Goal: Task Accomplishment & Management: Use online tool/utility

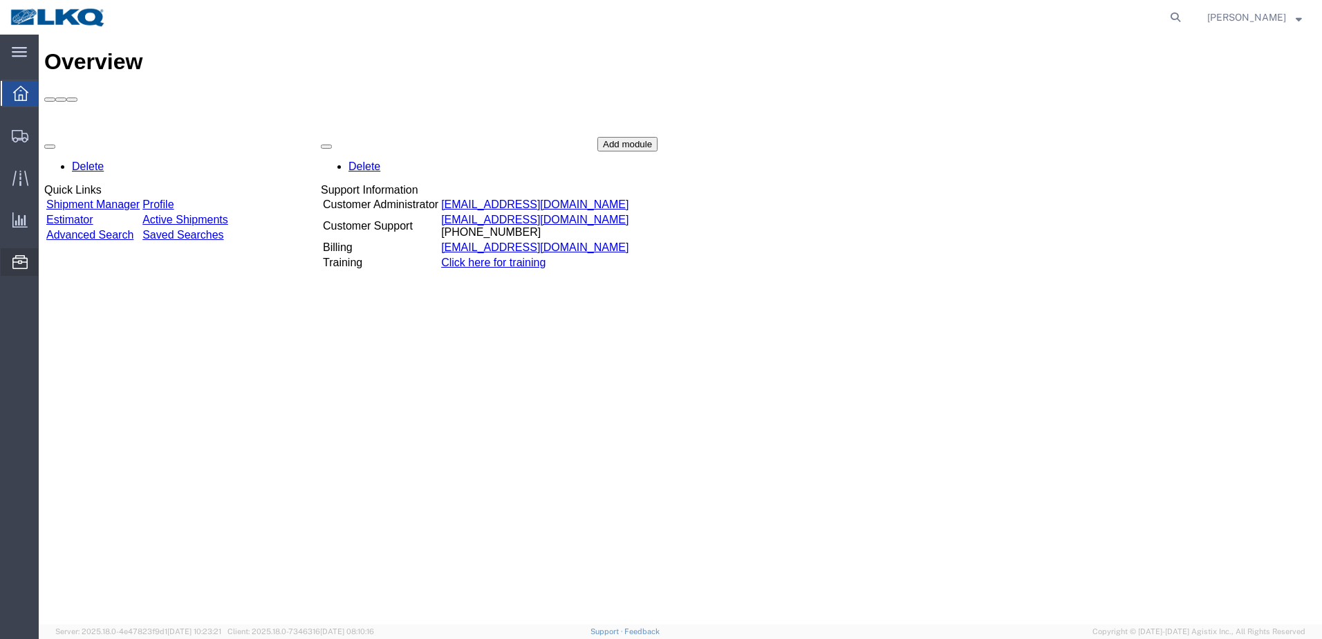
click at [0, 0] on span "Location Appointment" at bounding box center [0, 0] width 0 height 0
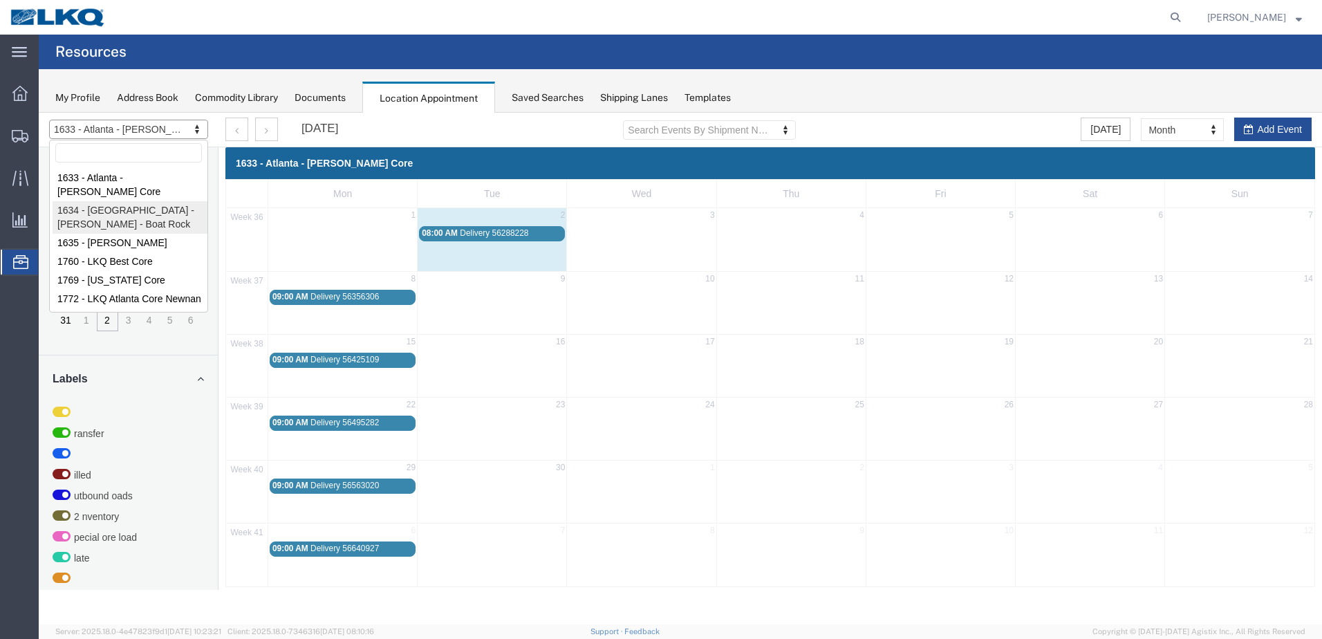
select select "28712"
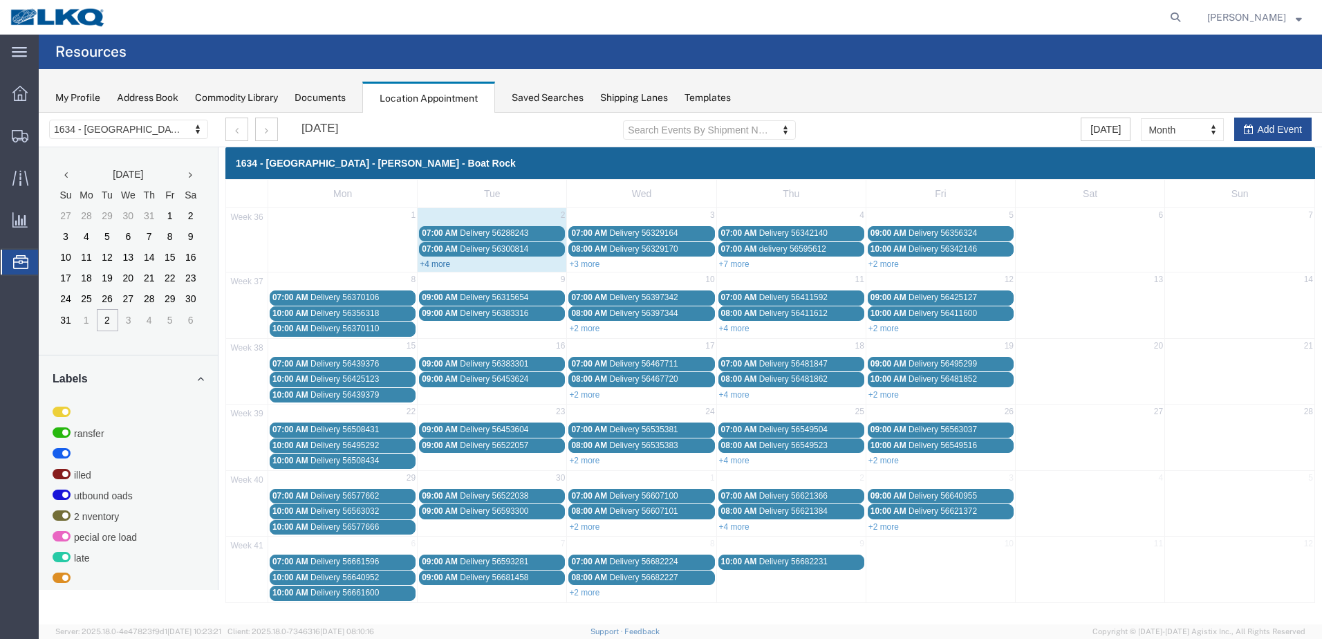
click at [434, 265] on link "+4 more" at bounding box center [435, 264] width 30 height 10
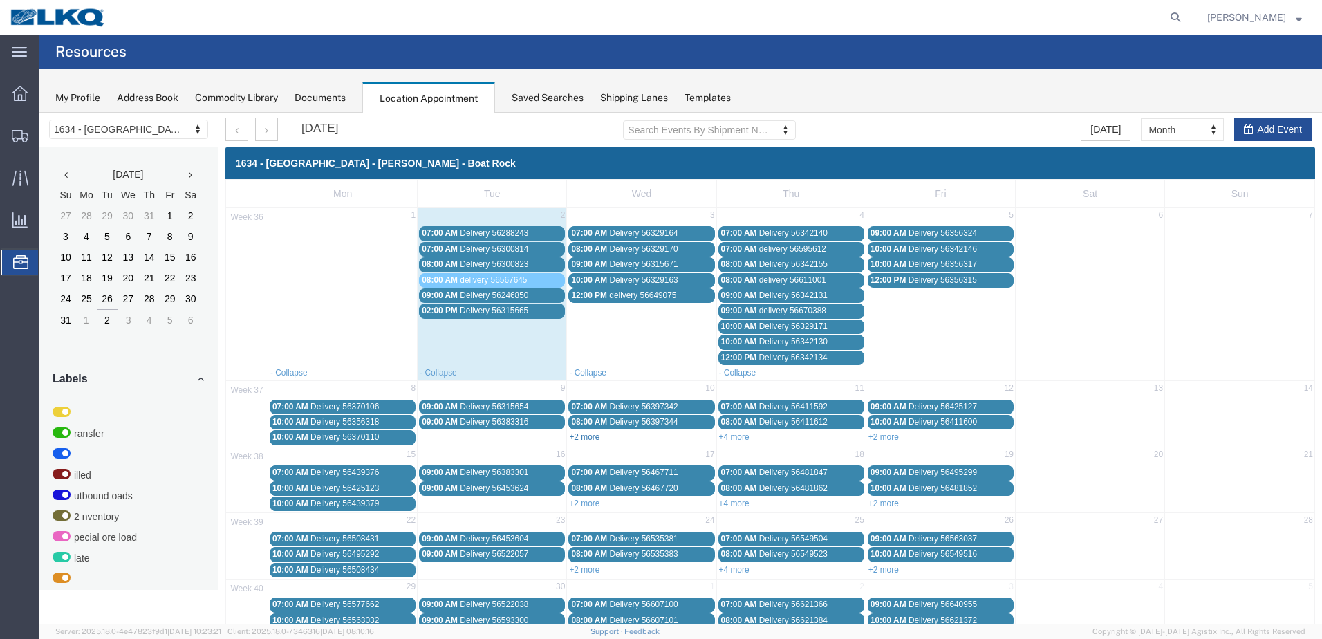
click at [582, 436] on link "+2 more" at bounding box center [584, 437] width 30 height 10
